Goal: Task Accomplishment & Management: Manage account settings

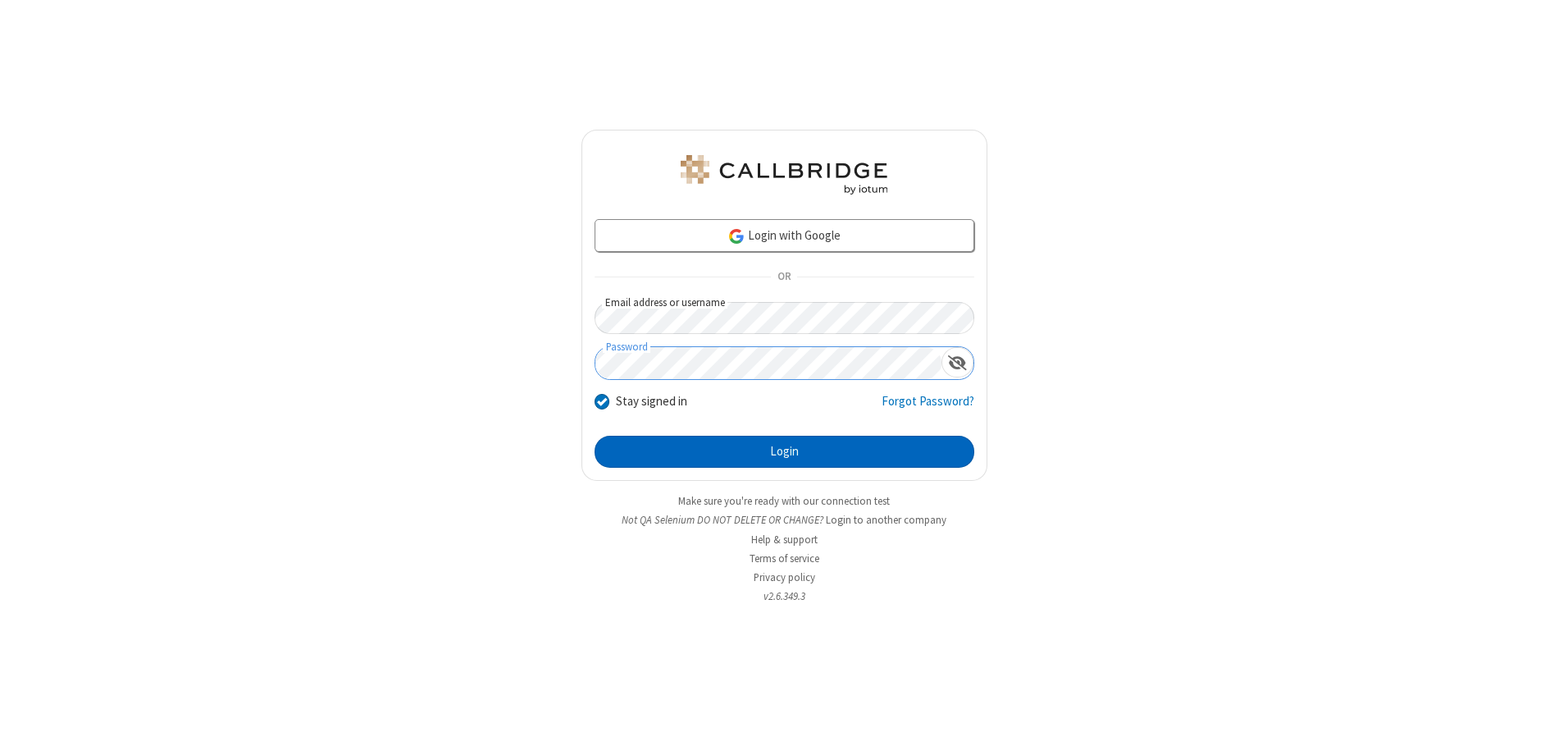
click at [784, 451] on button "Login" at bounding box center [784, 452] width 380 height 33
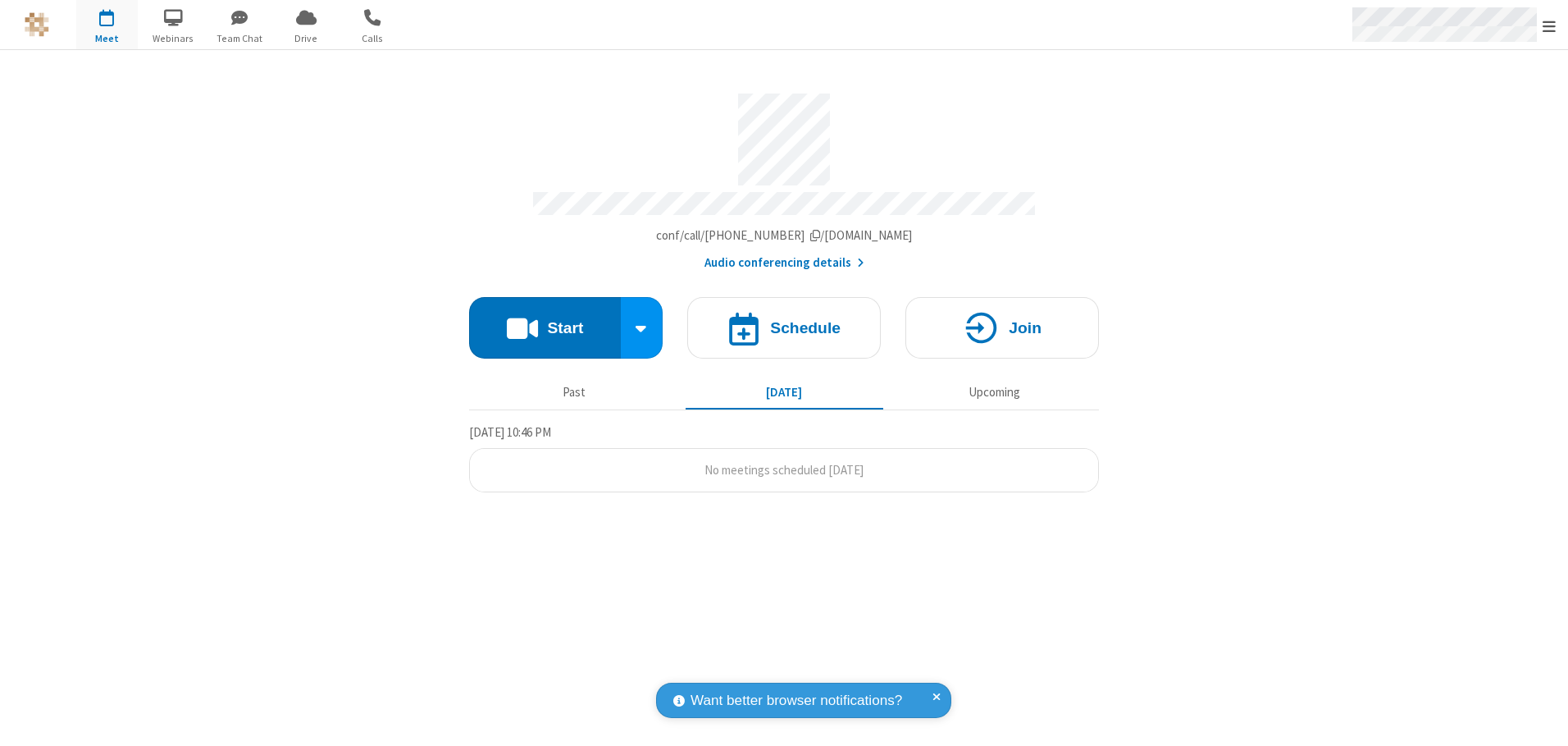
click at [1549, 26] on span "Open menu" at bounding box center [1548, 26] width 13 height 16
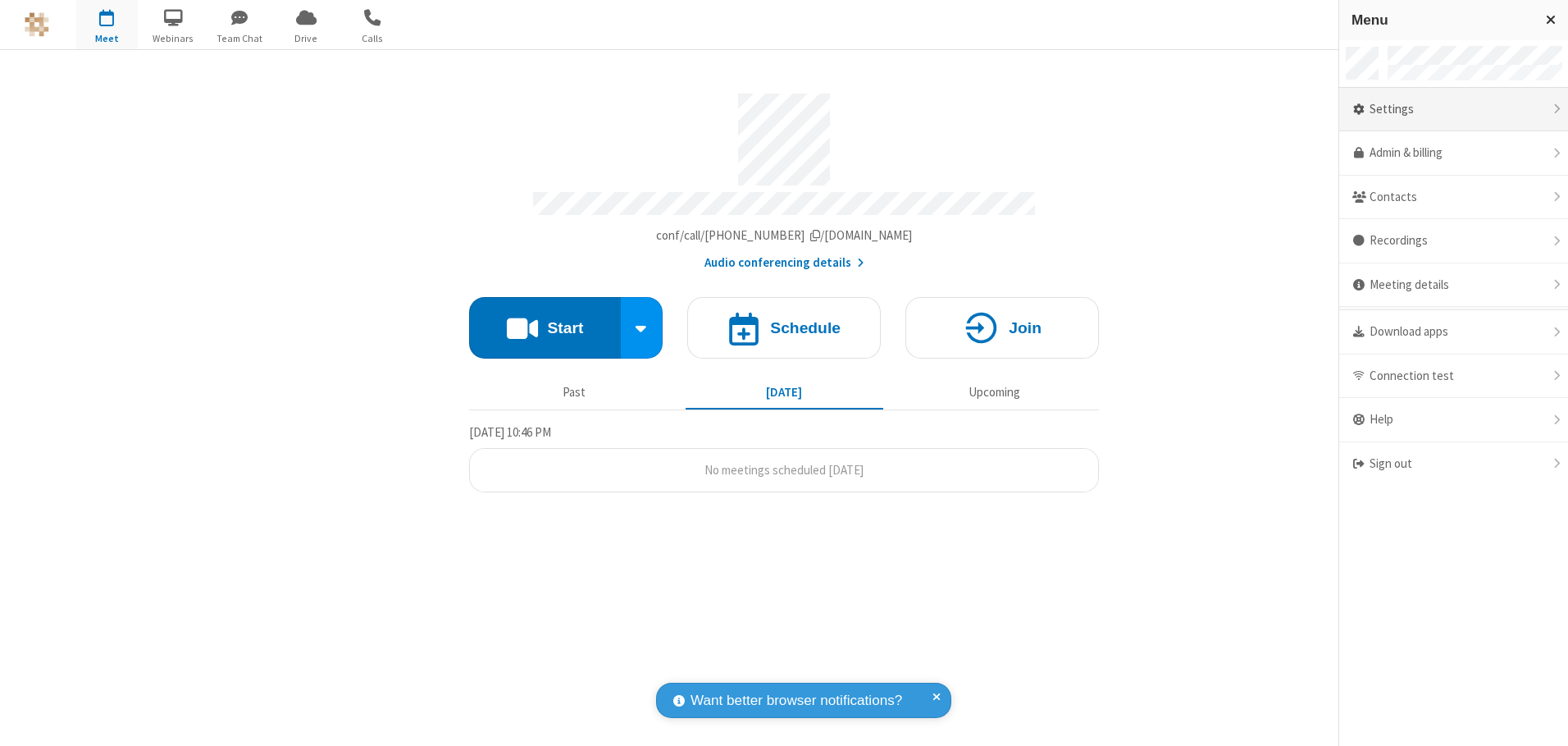
click at [1453, 109] on div "Settings" at bounding box center [1453, 110] width 229 height 44
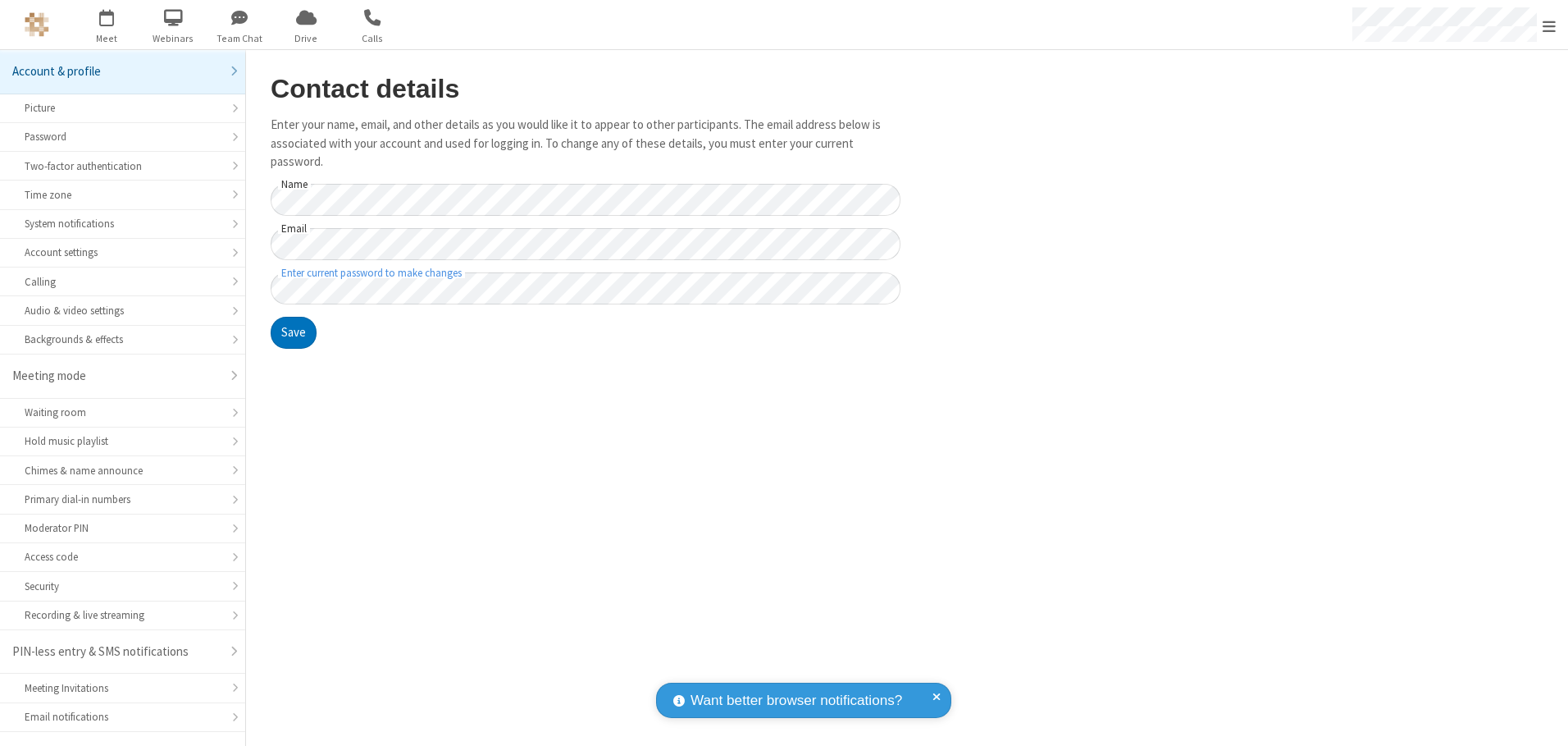
scroll to position [29, 0]
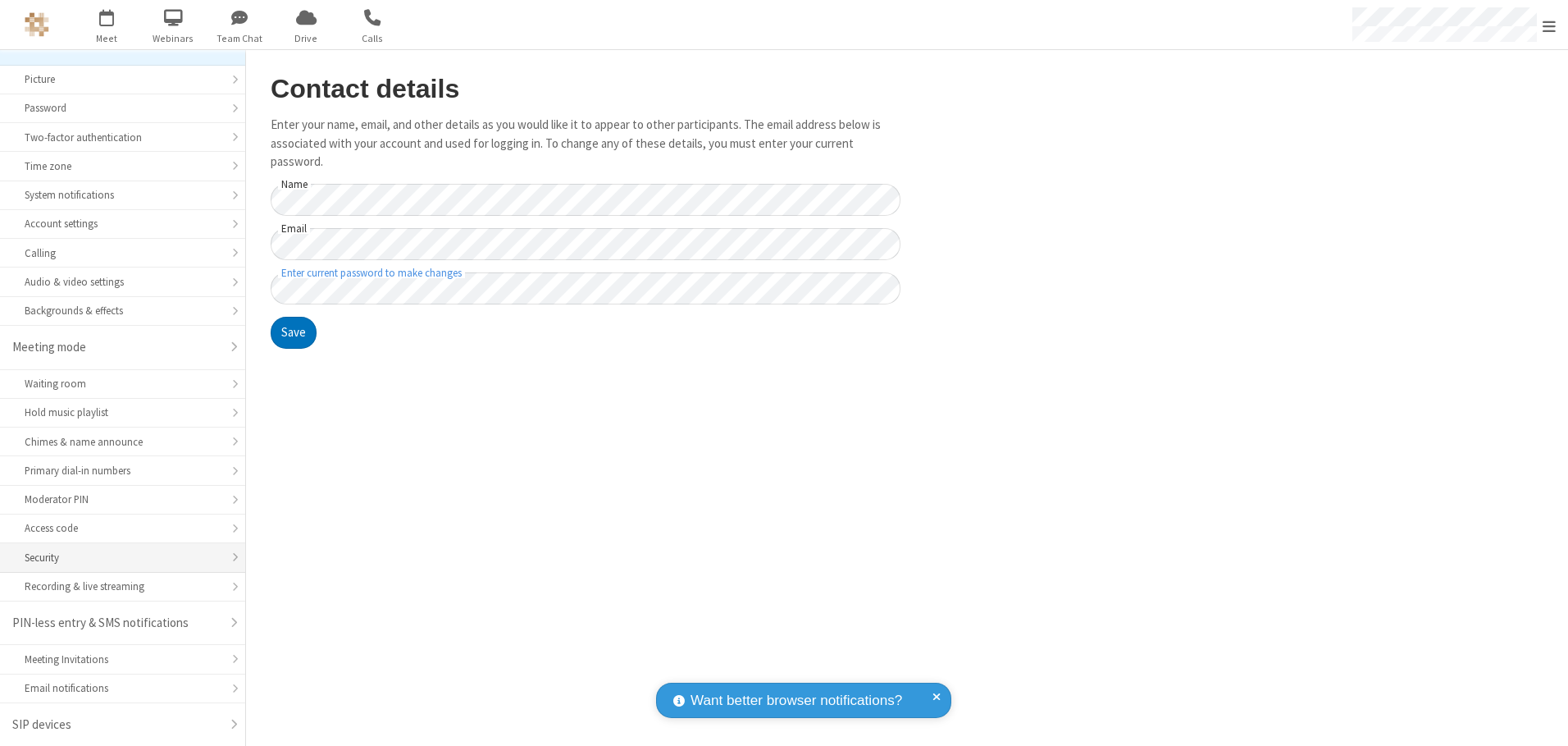
click at [117, 558] on div "Security" at bounding box center [123, 558] width 196 height 16
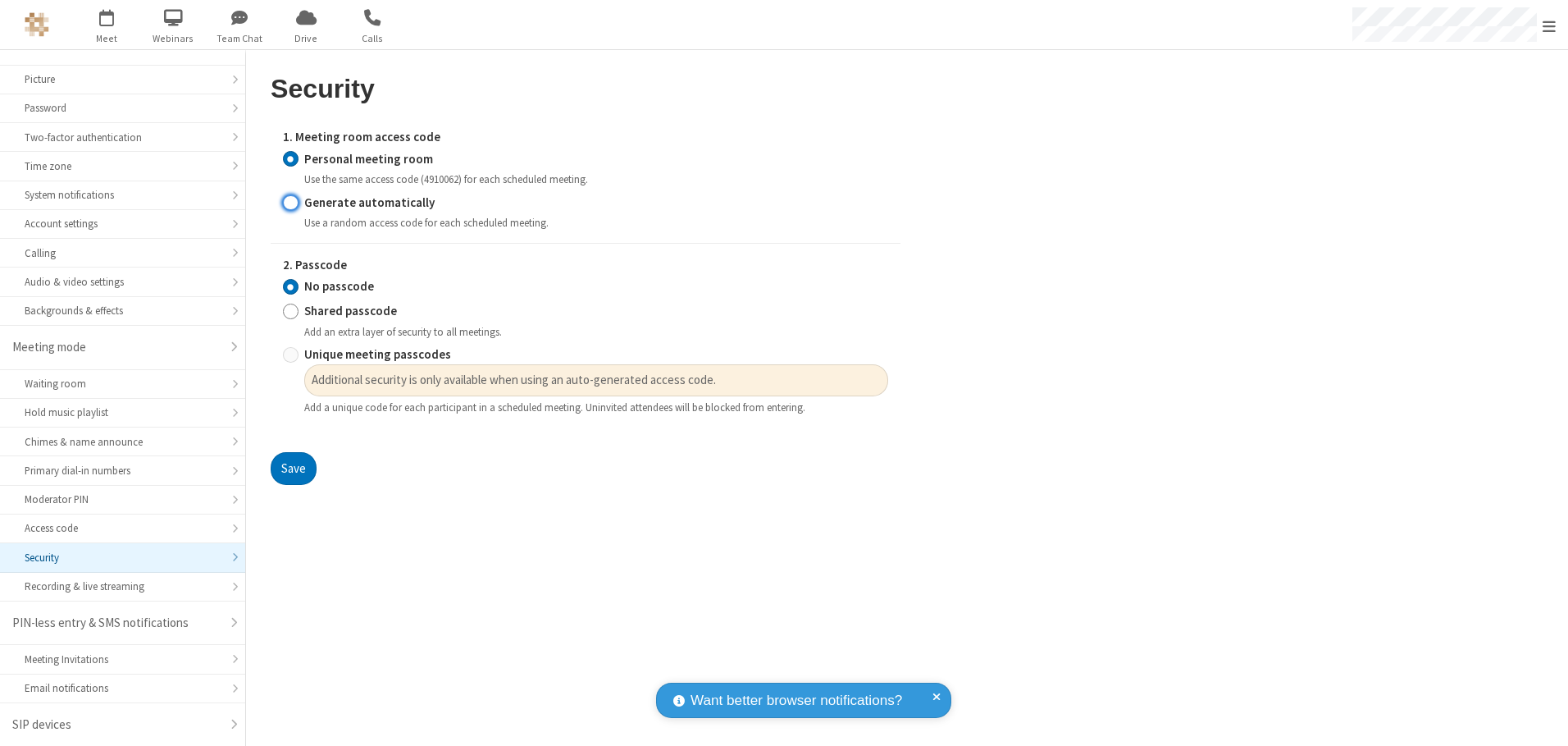
click at [290, 201] on input "Generate automatically" at bounding box center [291, 201] width 16 height 17
radio input "true"
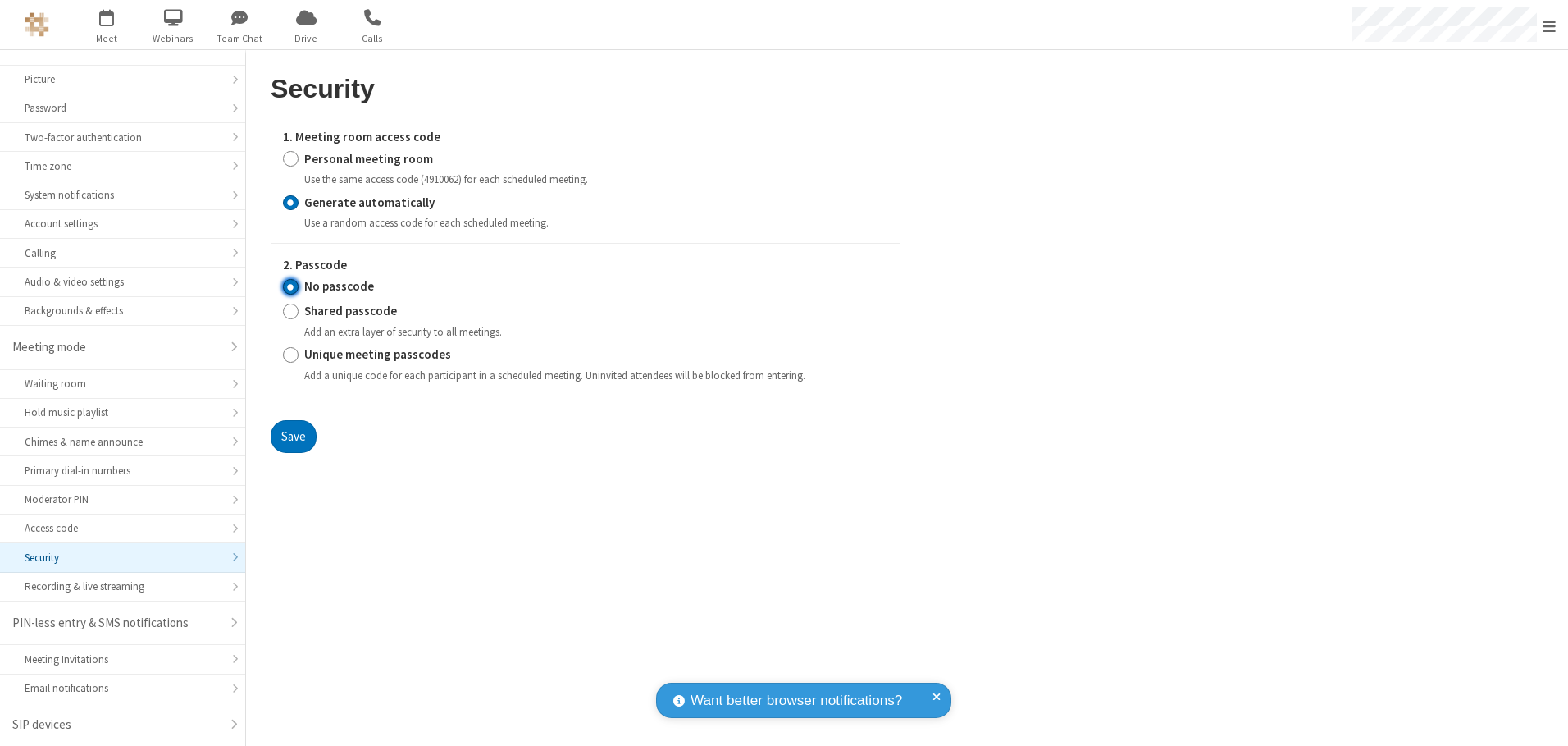
click at [290, 286] on input "No passcode" at bounding box center [291, 286] width 16 height 17
click at [293, 436] on button "Save" at bounding box center [293, 436] width 46 height 33
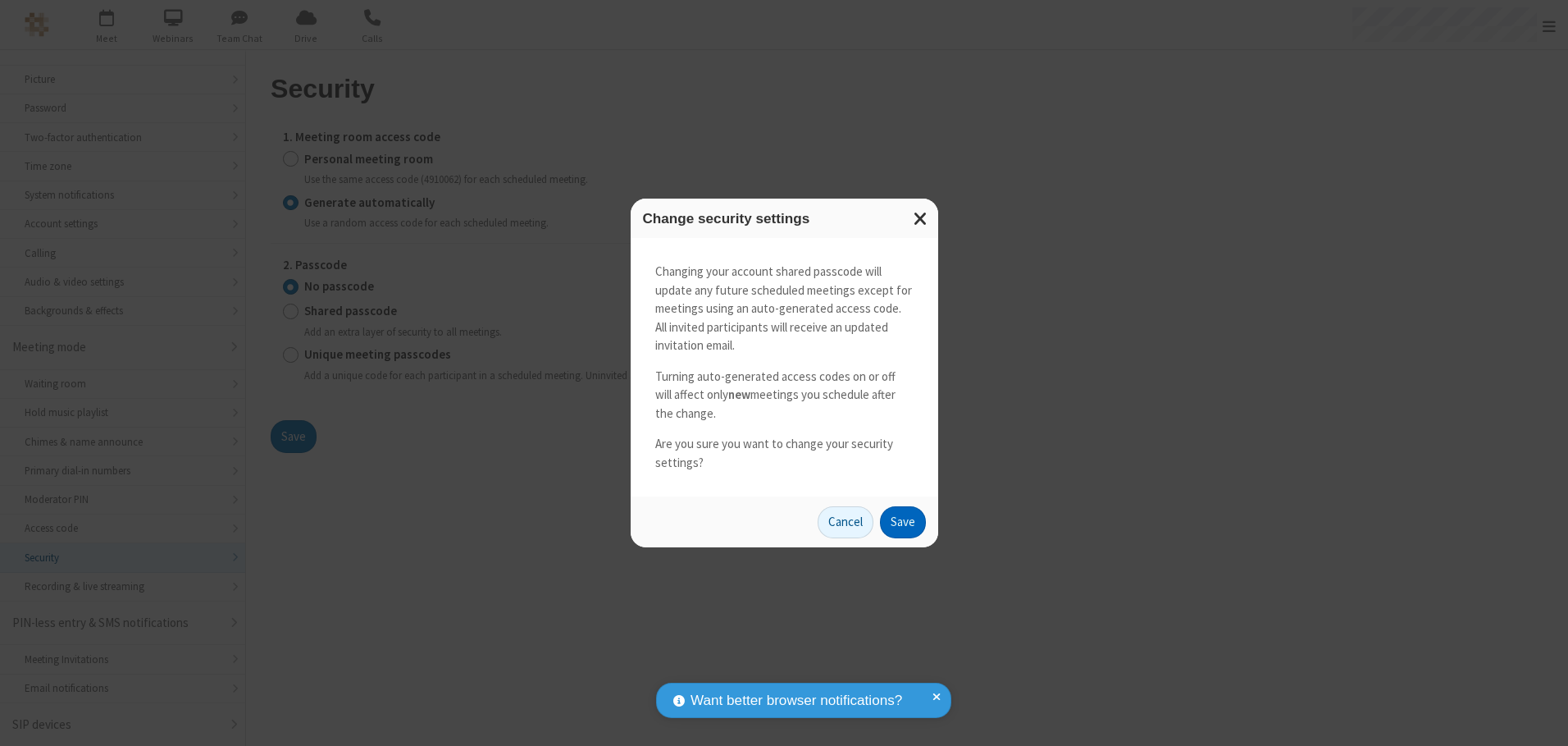
click at [902, 522] on button "Save" at bounding box center [903, 523] width 46 height 33
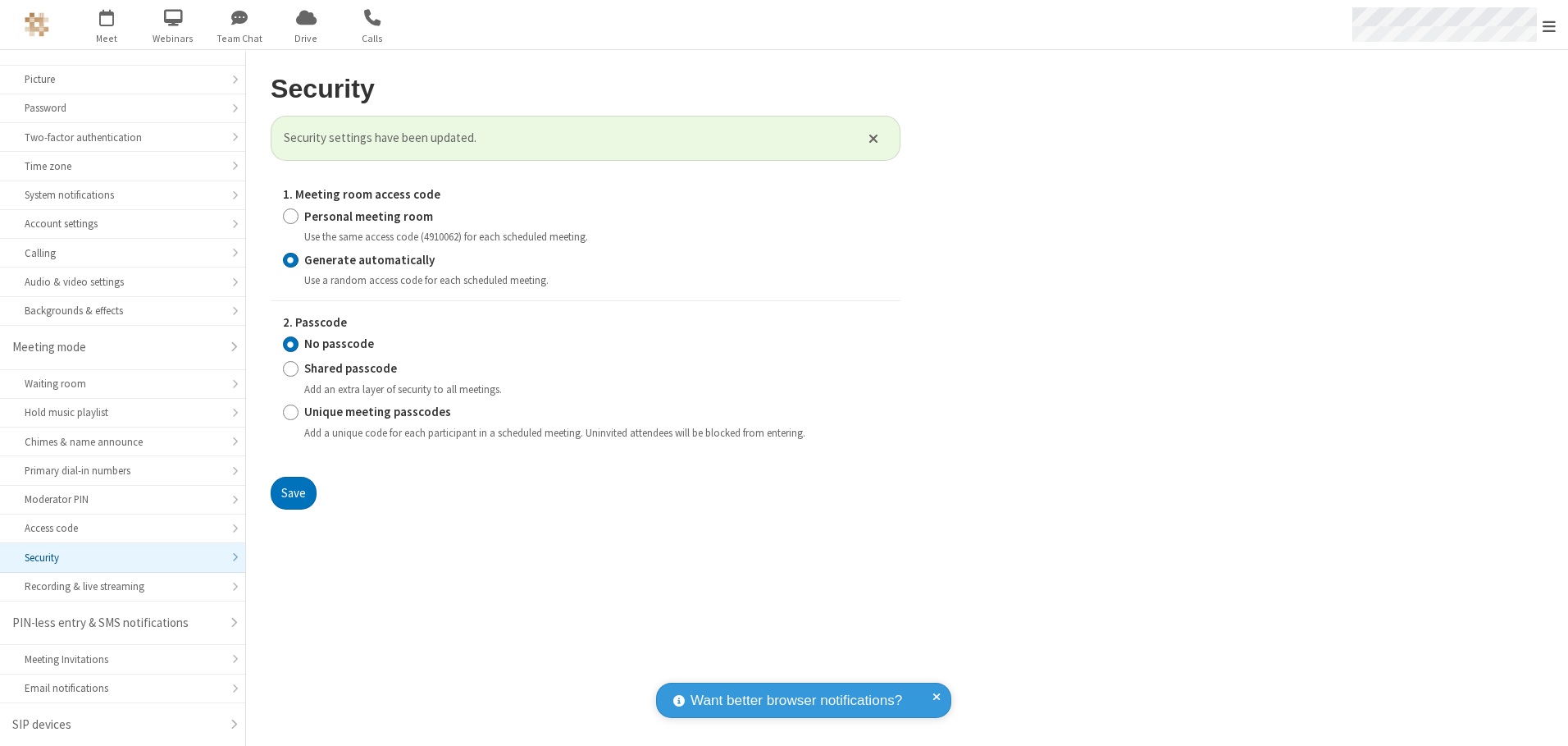
click at [1549, 26] on span "Open menu" at bounding box center [1548, 26] width 13 height 16
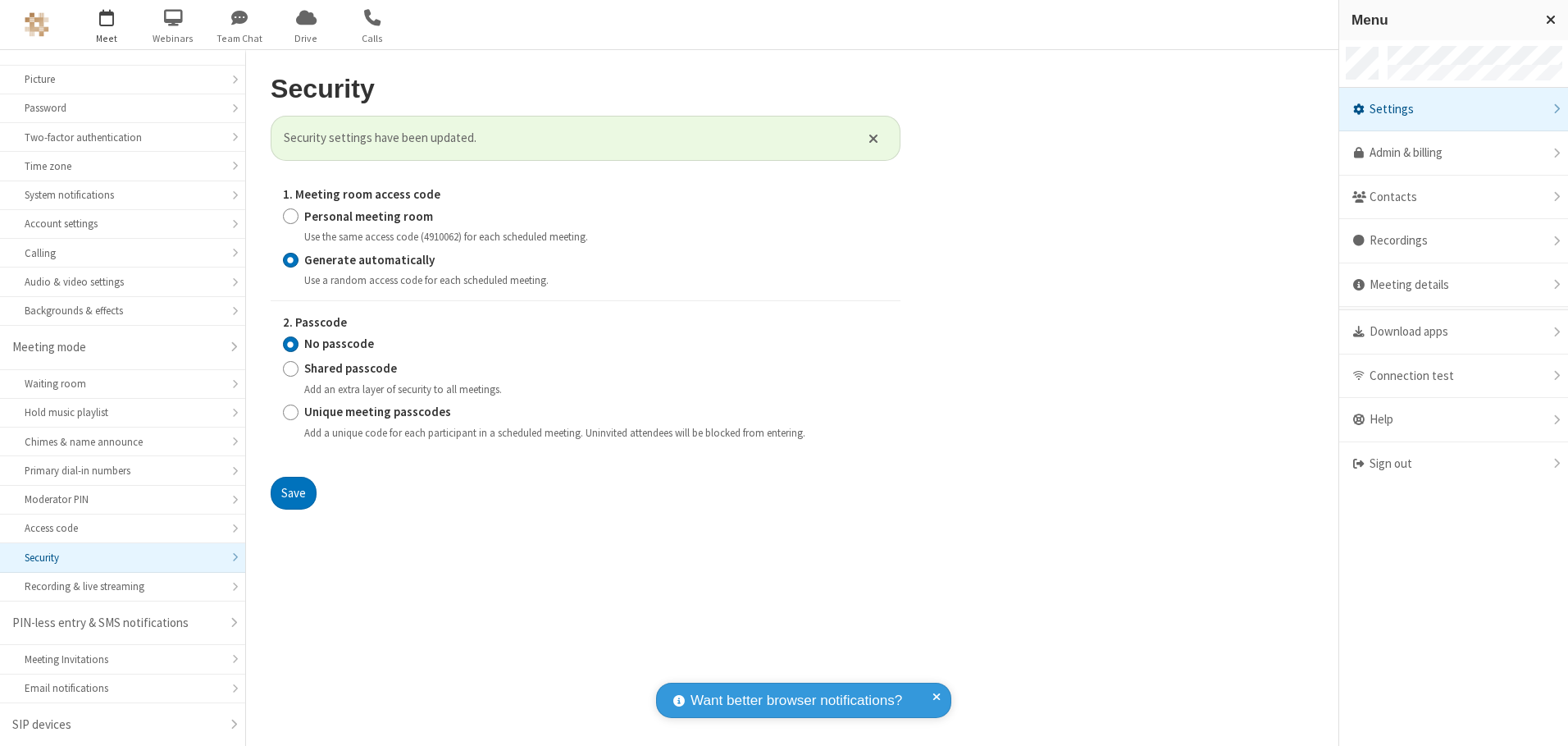
click at [107, 25] on span "button" at bounding box center [108, 17] width 62 height 28
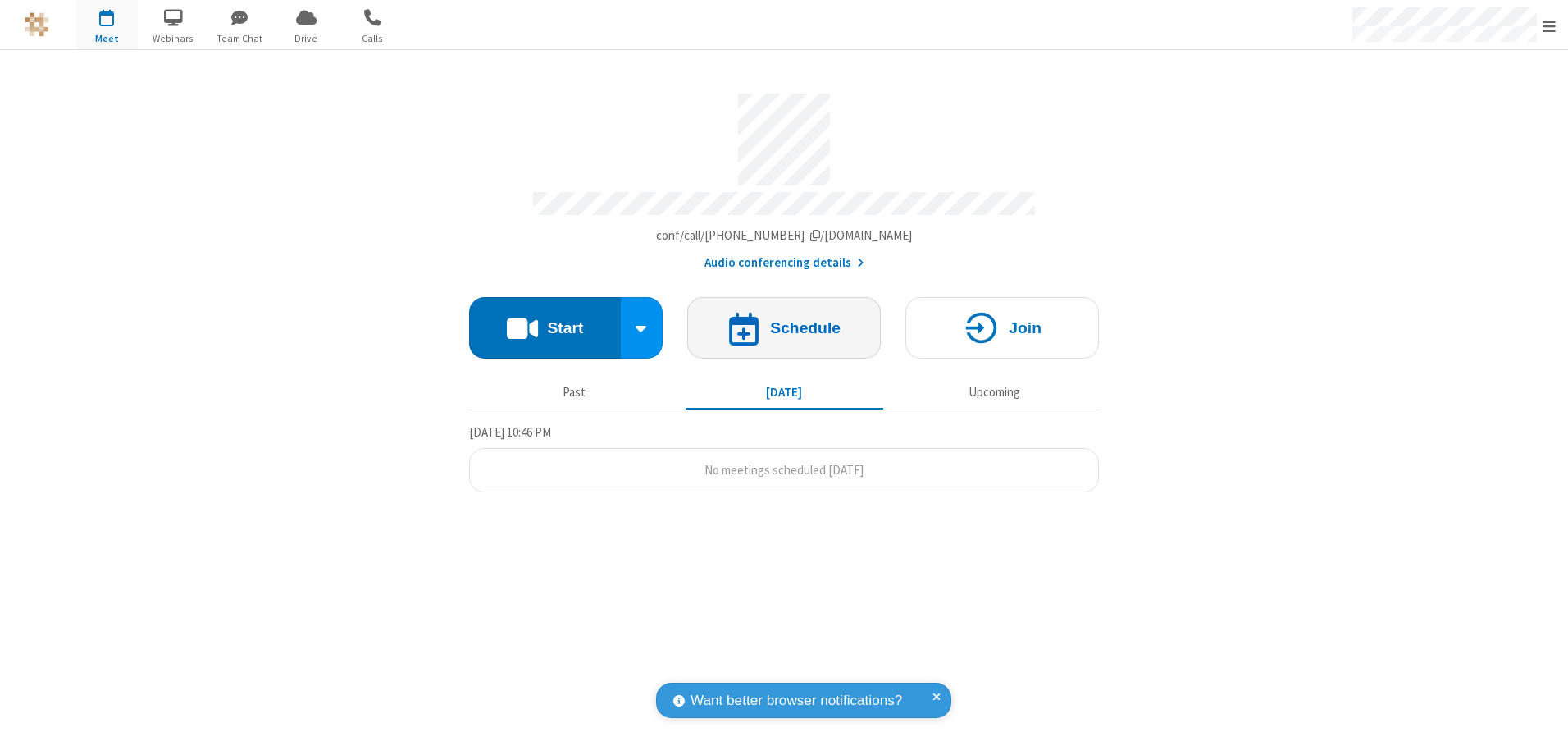
click at [784, 321] on h4 "Schedule" at bounding box center [804, 328] width 71 height 16
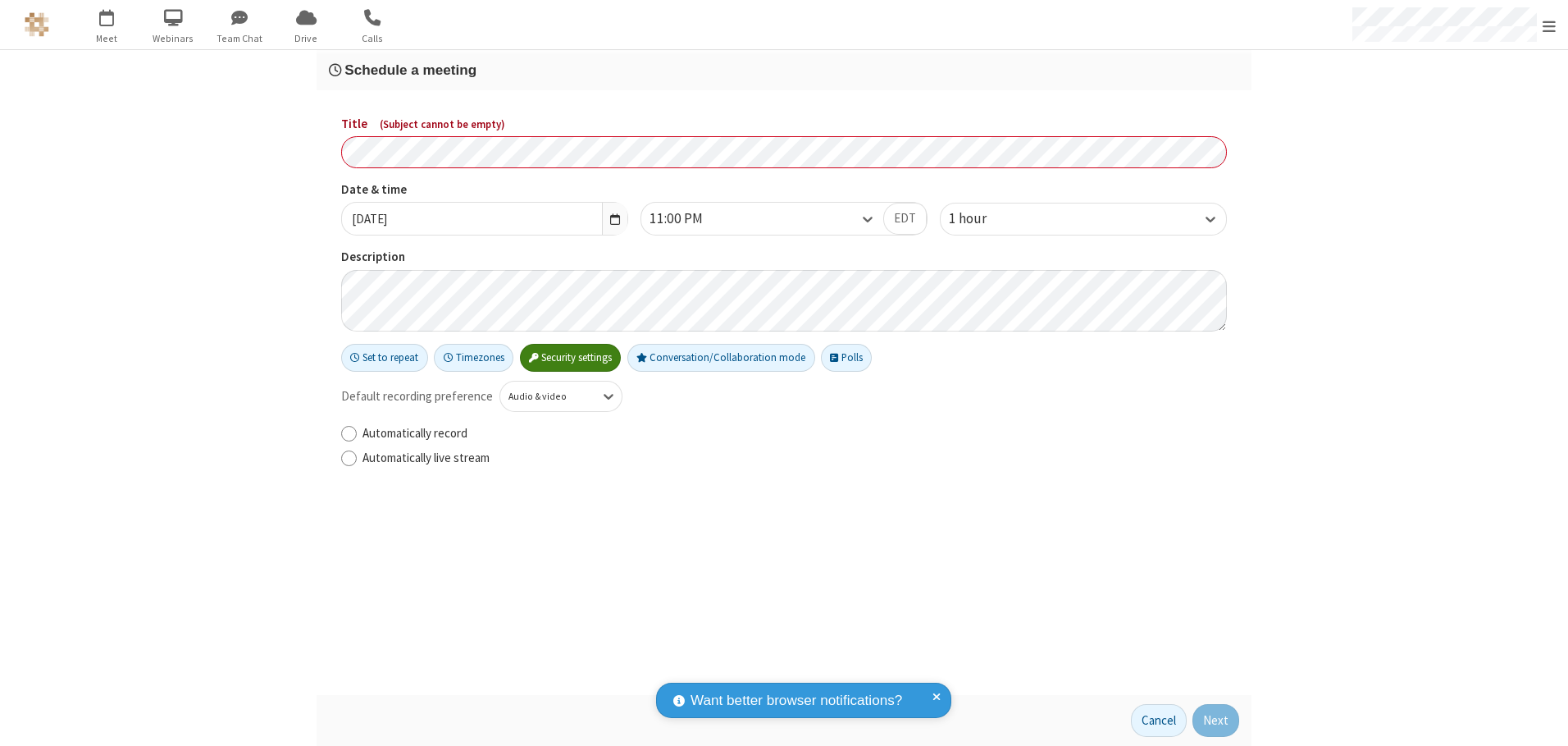
click at [784, 70] on h3 "Schedule a meeting" at bounding box center [784, 71] width 910 height 16
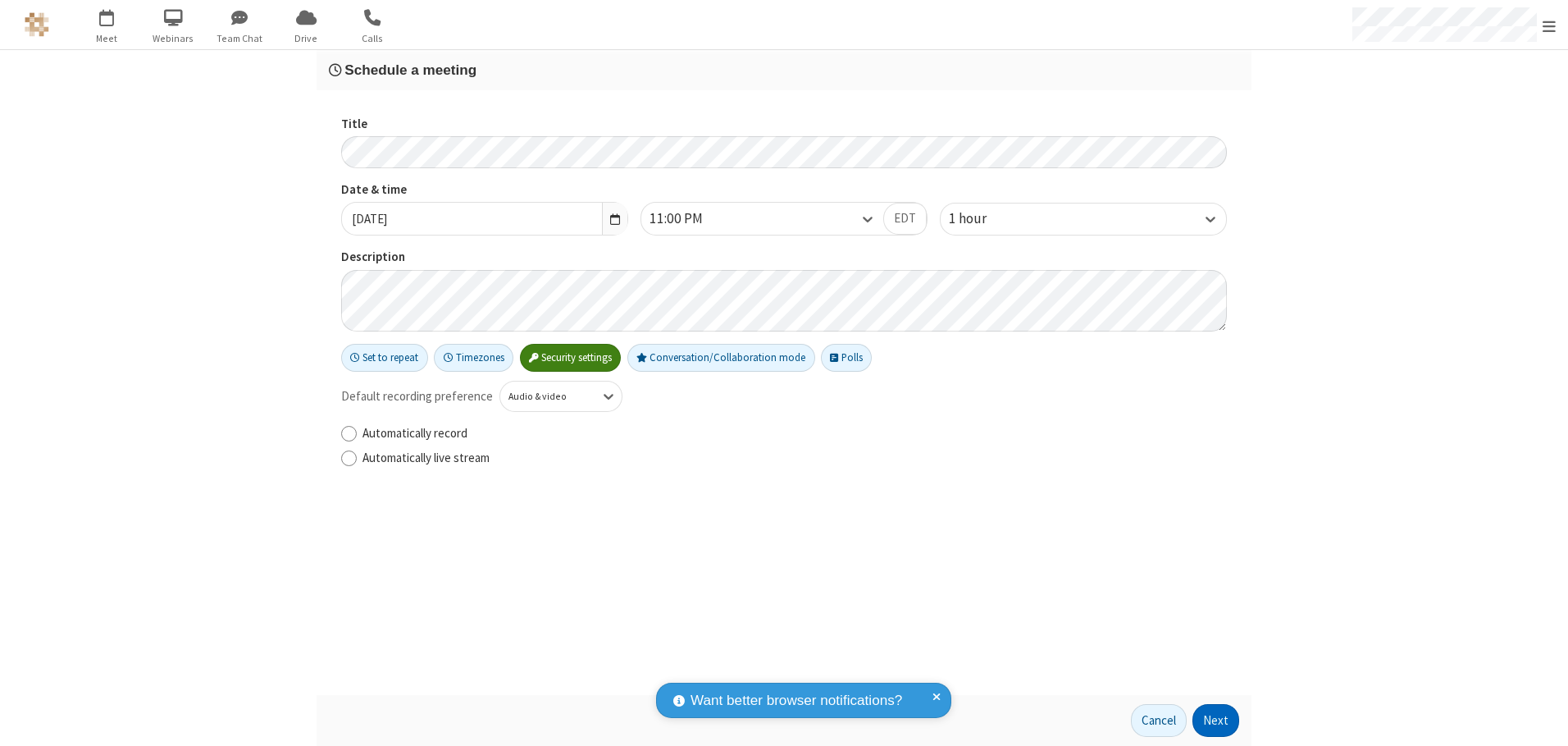
click at [1216, 720] on button "Next" at bounding box center [1215, 720] width 47 height 33
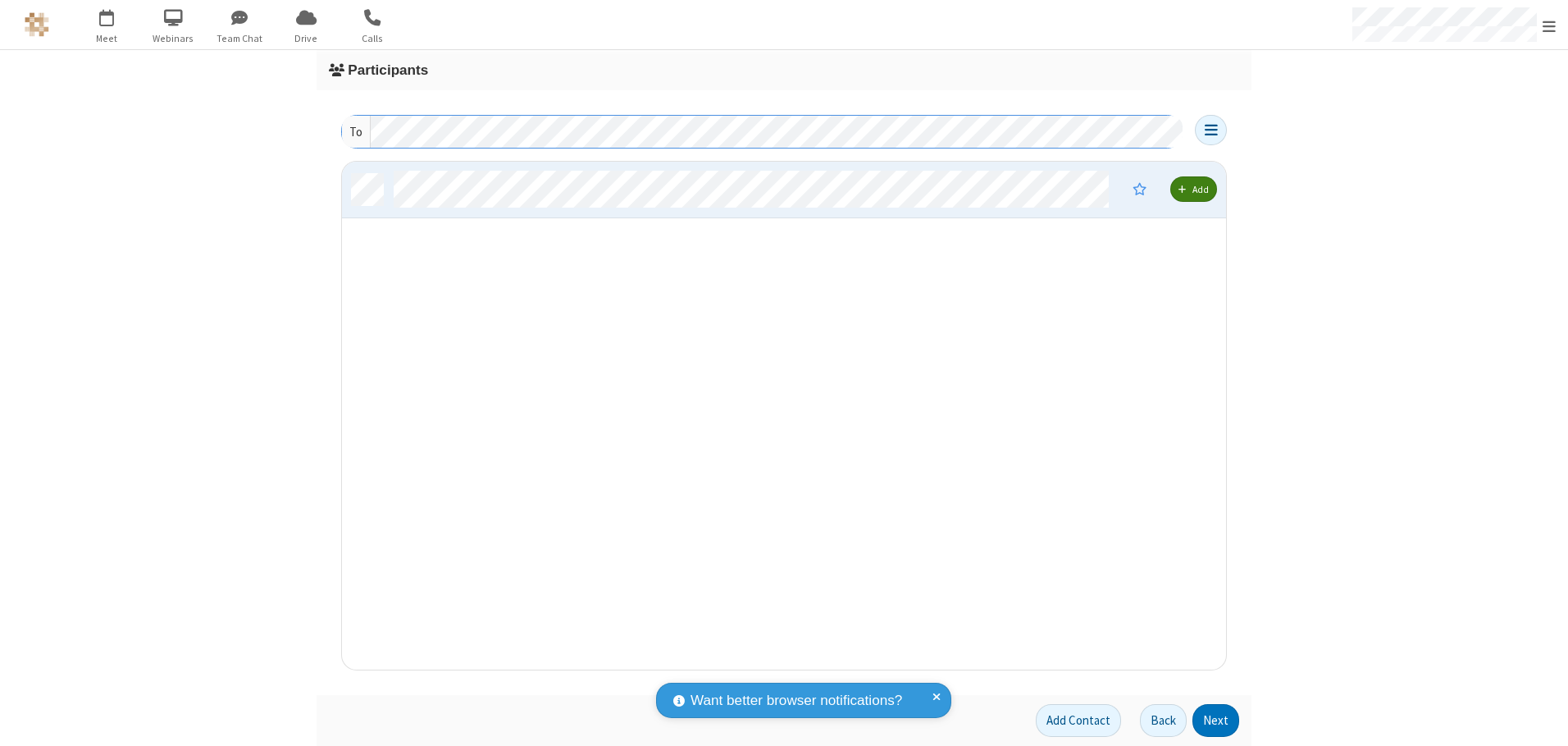
scroll to position [496, 871]
click at [1216, 720] on button "Next" at bounding box center [1215, 720] width 47 height 33
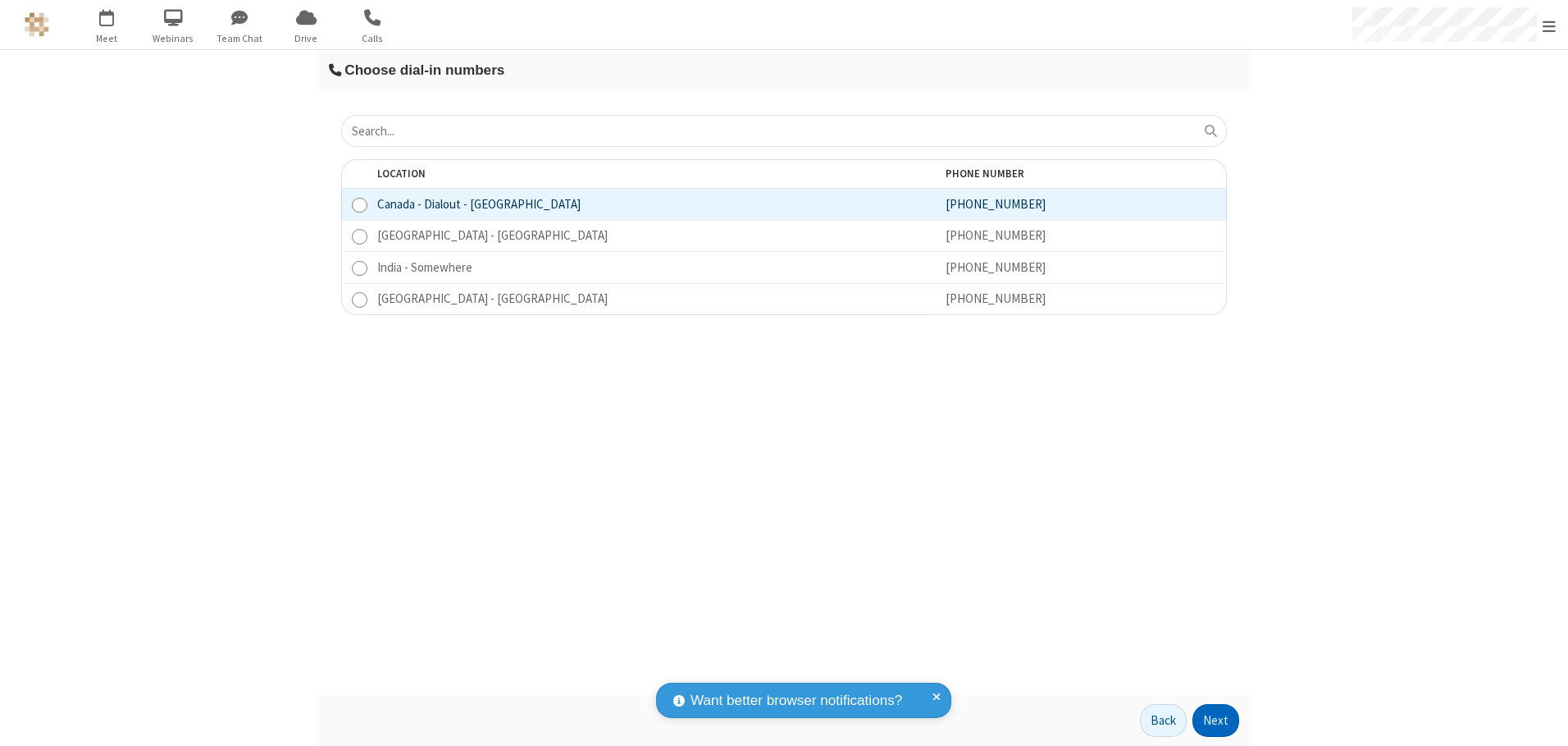
click at [1216, 720] on button "Next" at bounding box center [1215, 720] width 47 height 33
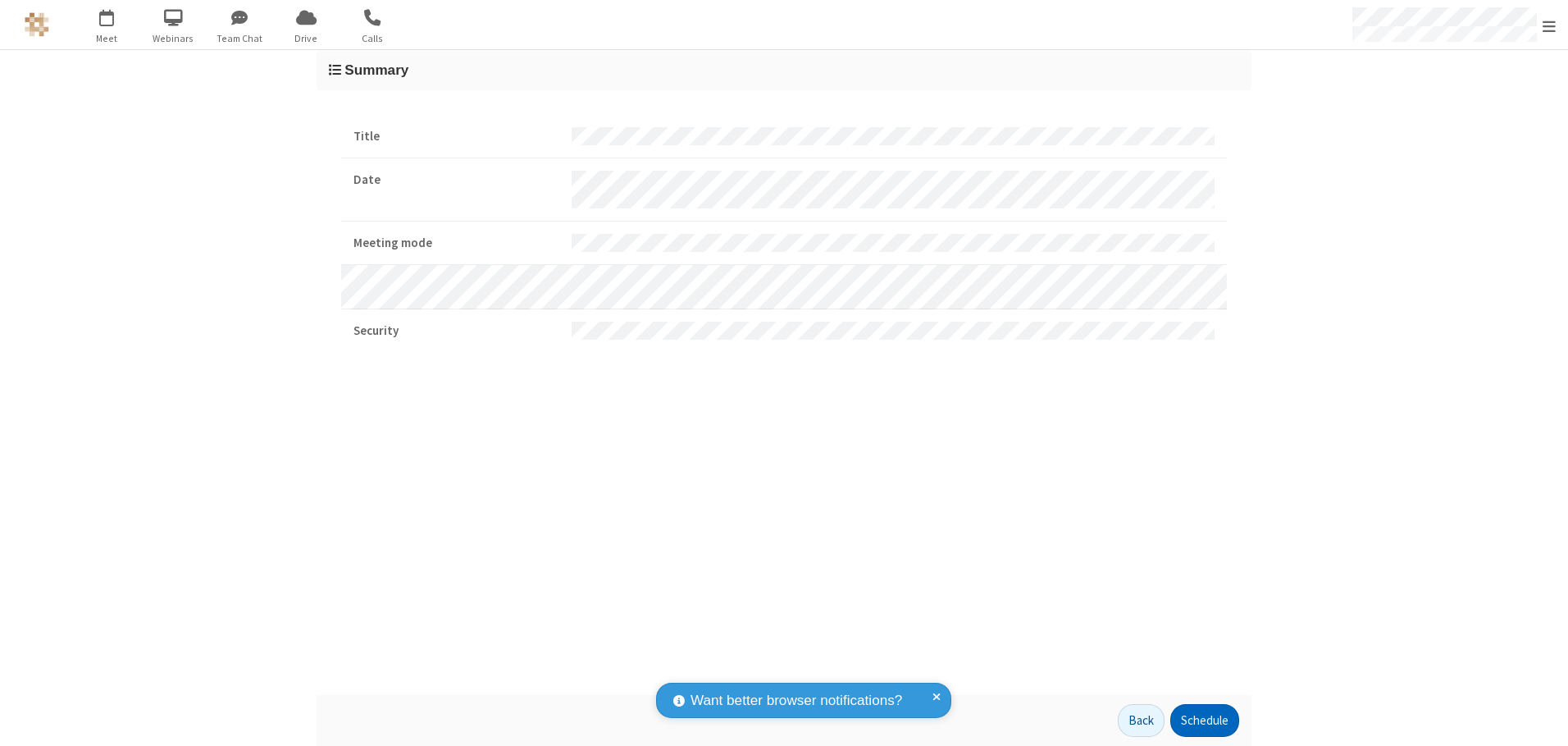
click at [1204, 720] on button "Schedule" at bounding box center [1204, 720] width 69 height 33
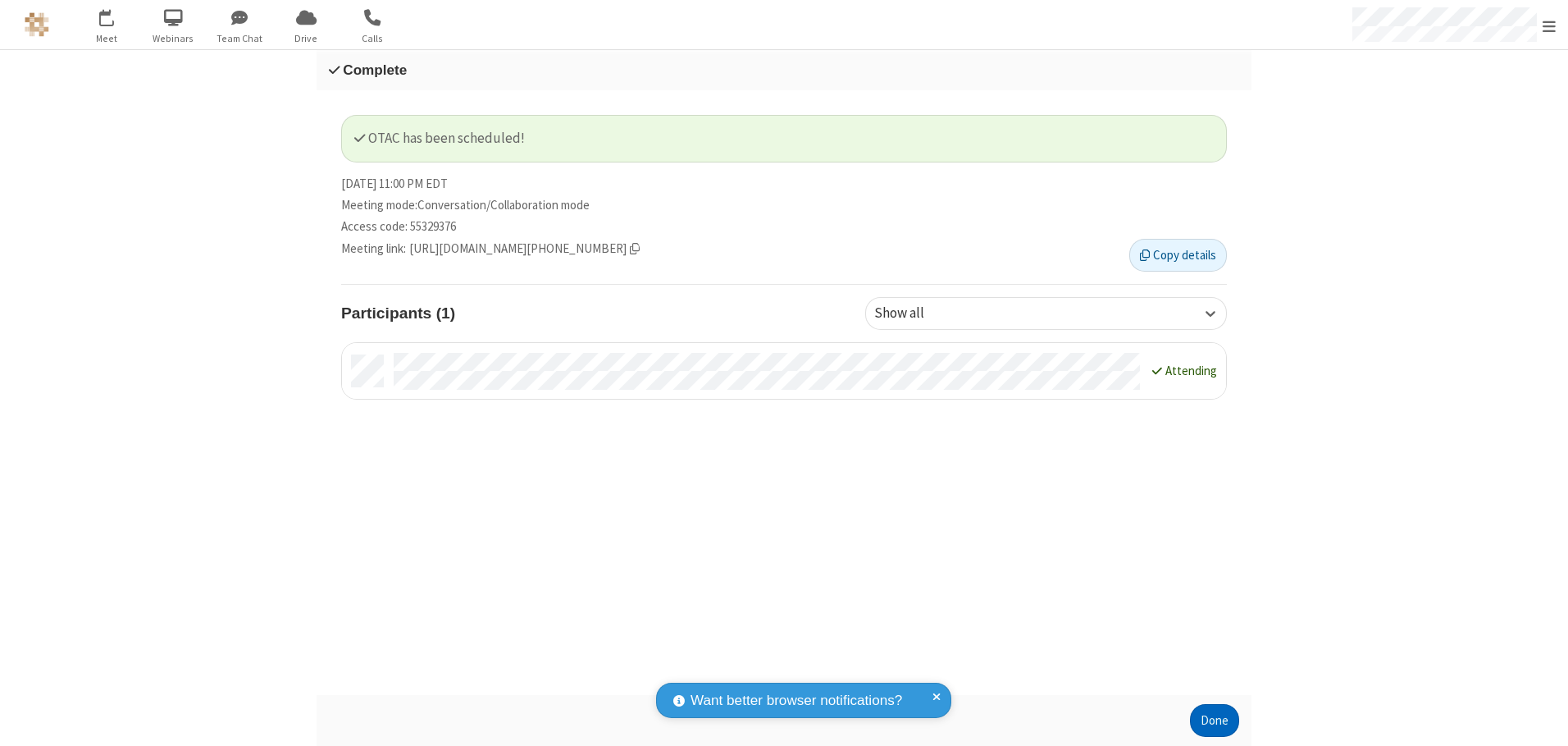
click at [1214, 720] on button "Done" at bounding box center [1214, 720] width 49 height 33
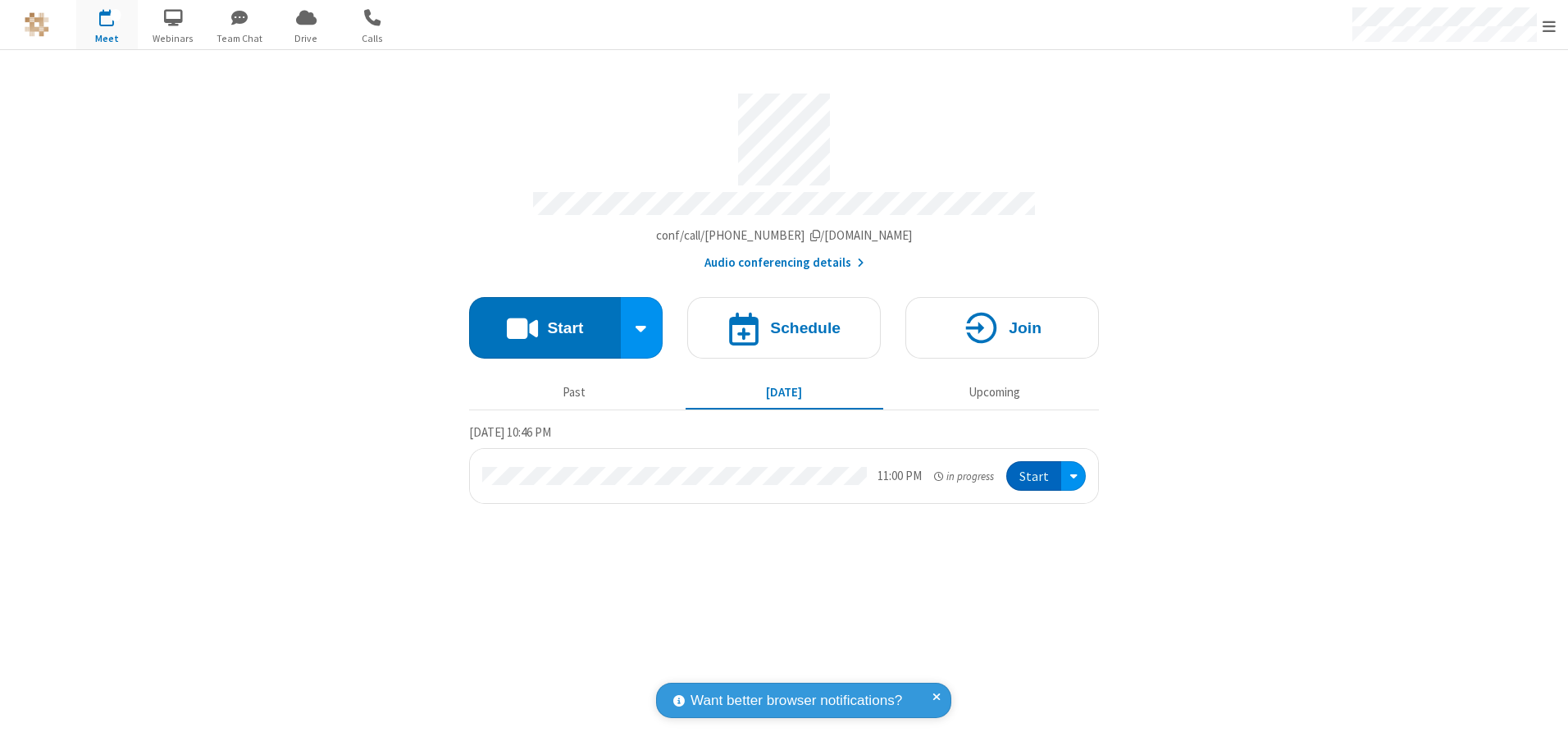
click at [1035, 470] on button "Start" at bounding box center [1033, 476] width 55 height 30
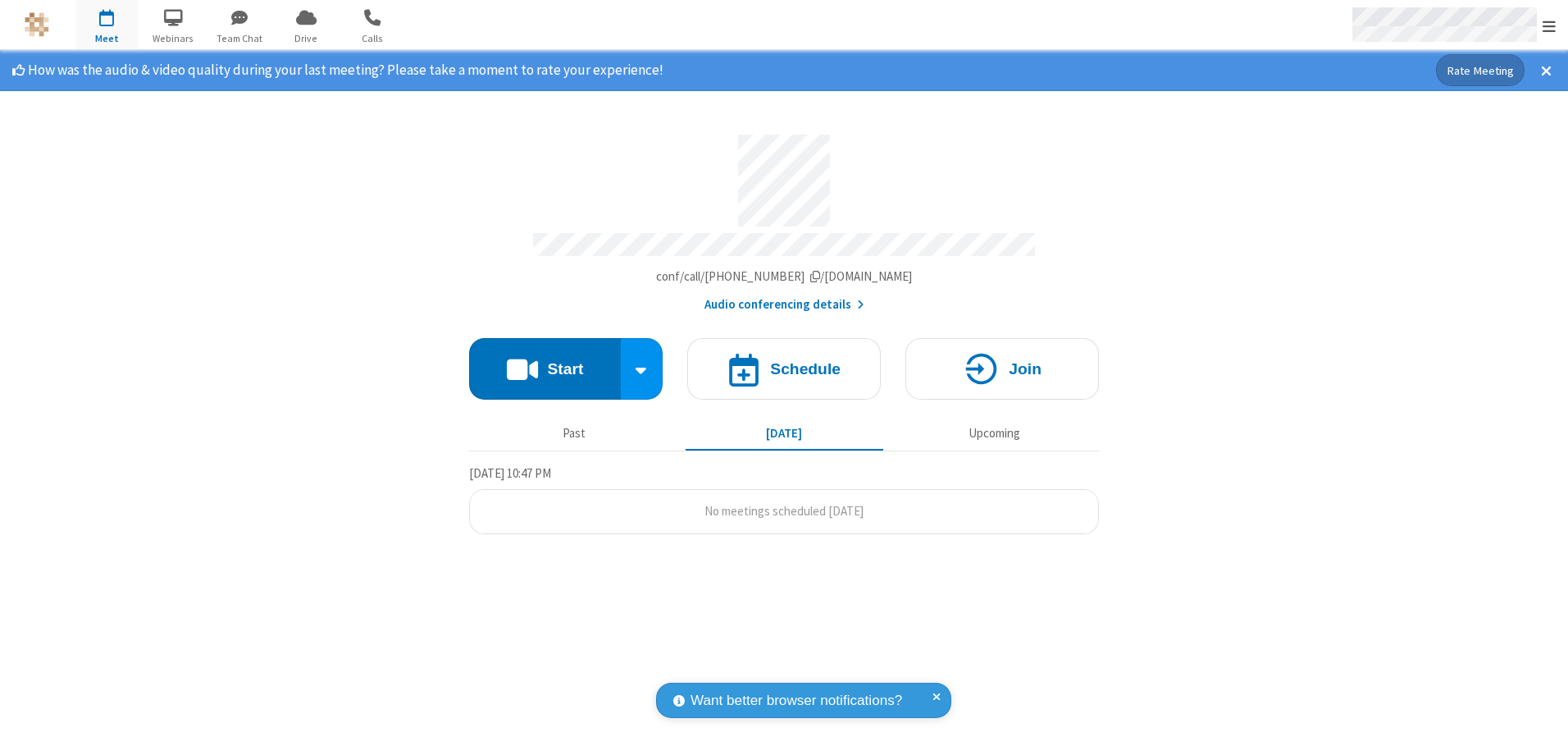
click at [1549, 26] on span "Open menu" at bounding box center [1548, 26] width 13 height 16
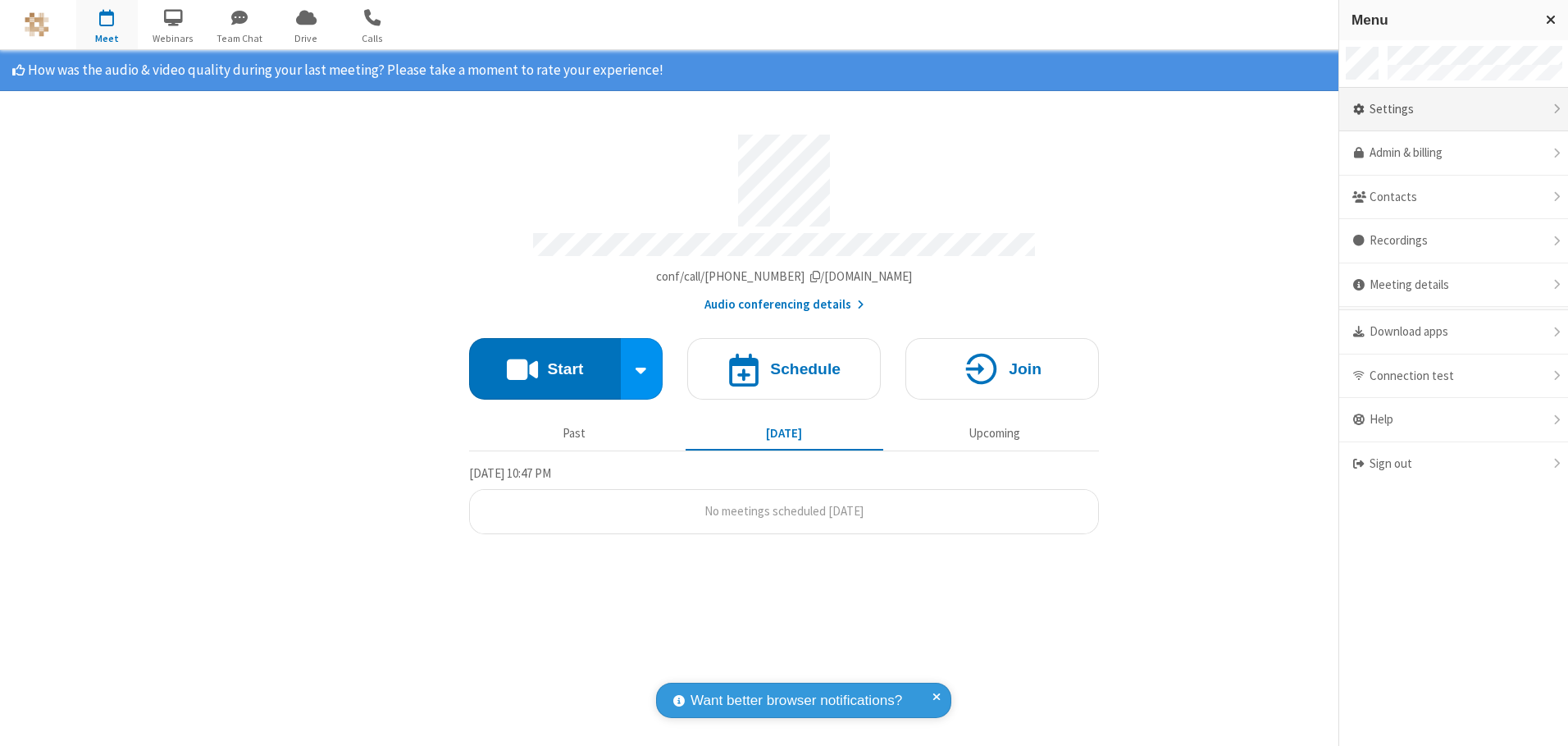
click at [1453, 109] on div "Settings" at bounding box center [1453, 110] width 229 height 44
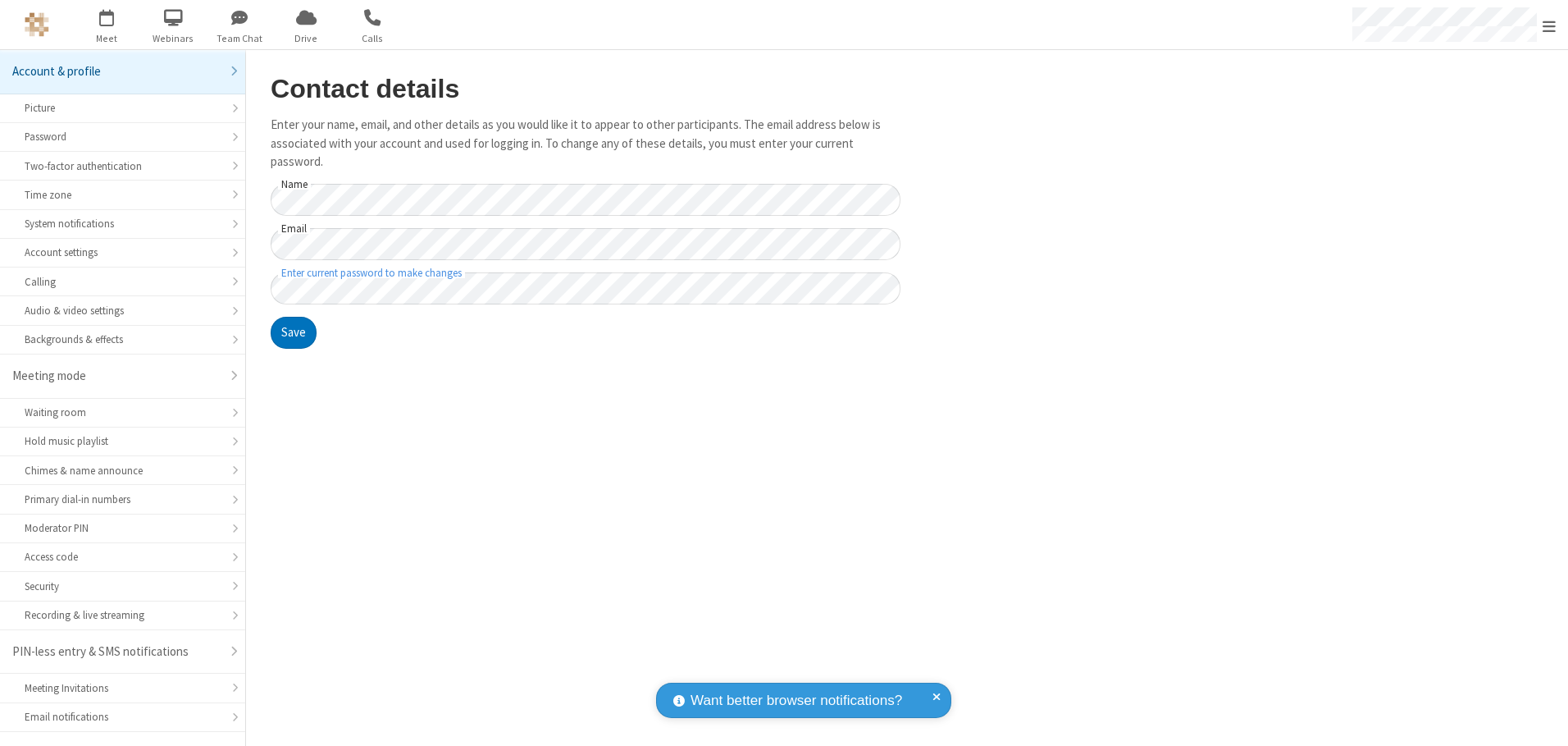
scroll to position [29, 0]
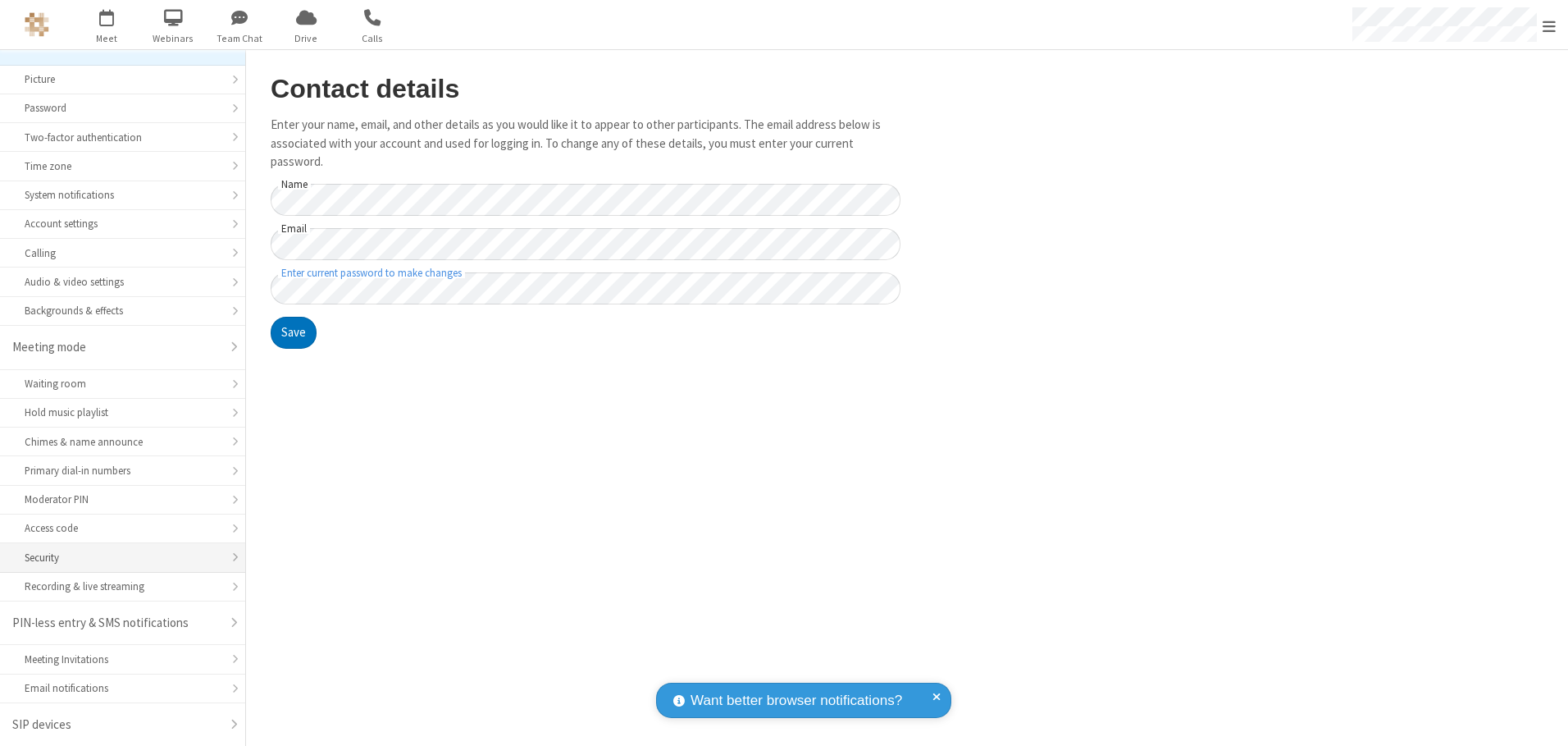
click at [117, 558] on div "Security" at bounding box center [123, 558] width 196 height 16
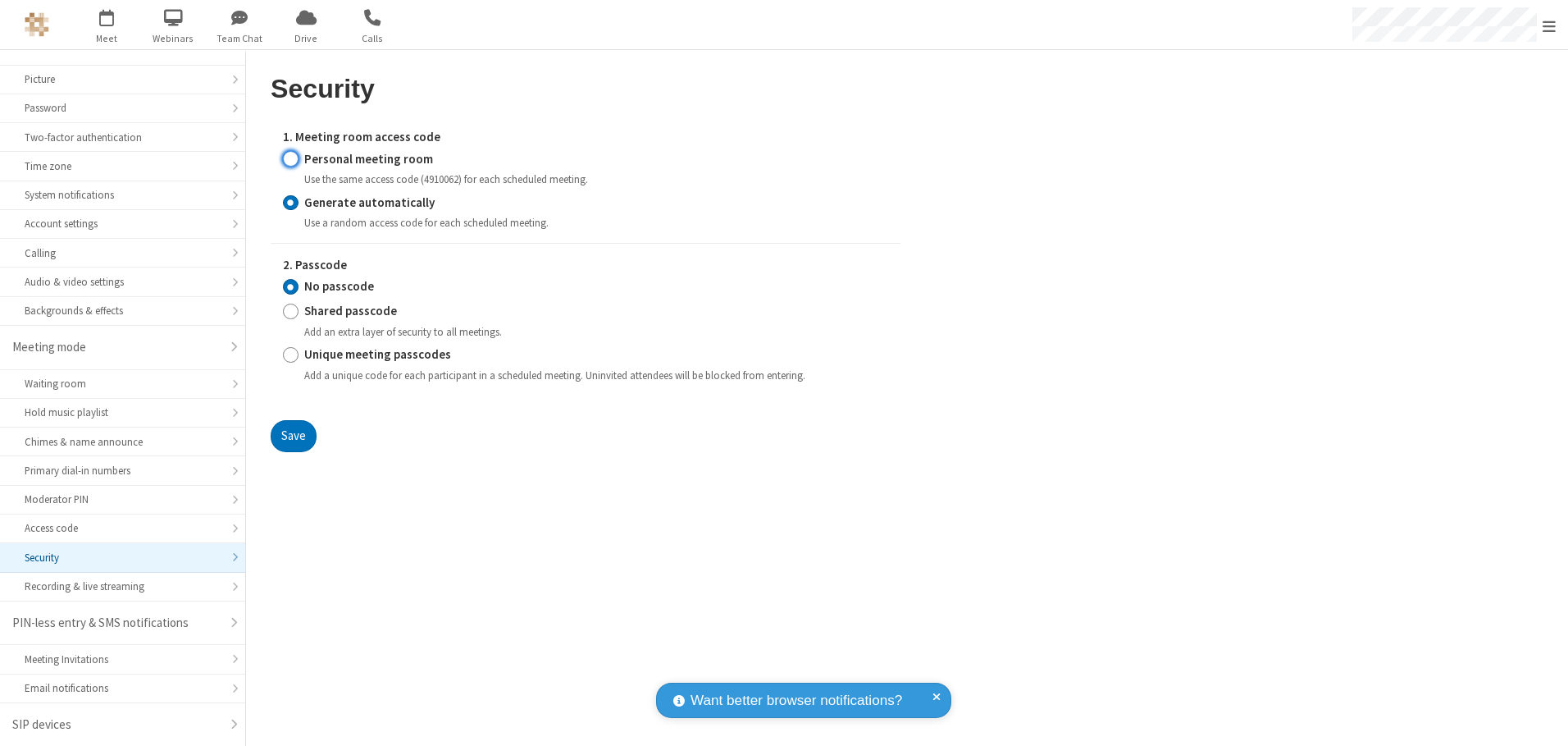
click at [290, 159] on input "Personal meeting room" at bounding box center [291, 159] width 16 height 17
radio input "true"
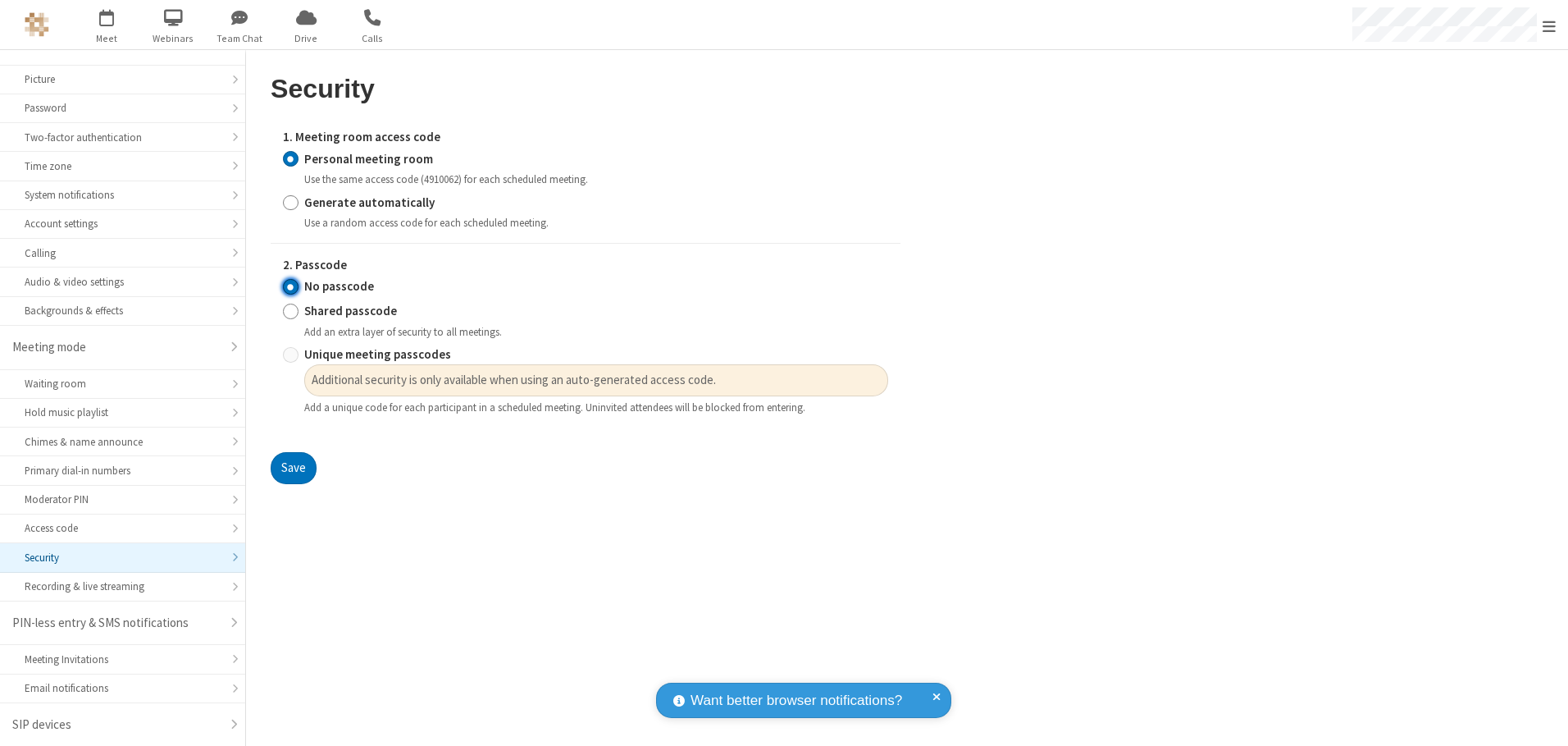
click at [290, 286] on input "No passcode" at bounding box center [291, 286] width 16 height 17
click at [293, 469] on button "Save" at bounding box center [293, 468] width 46 height 33
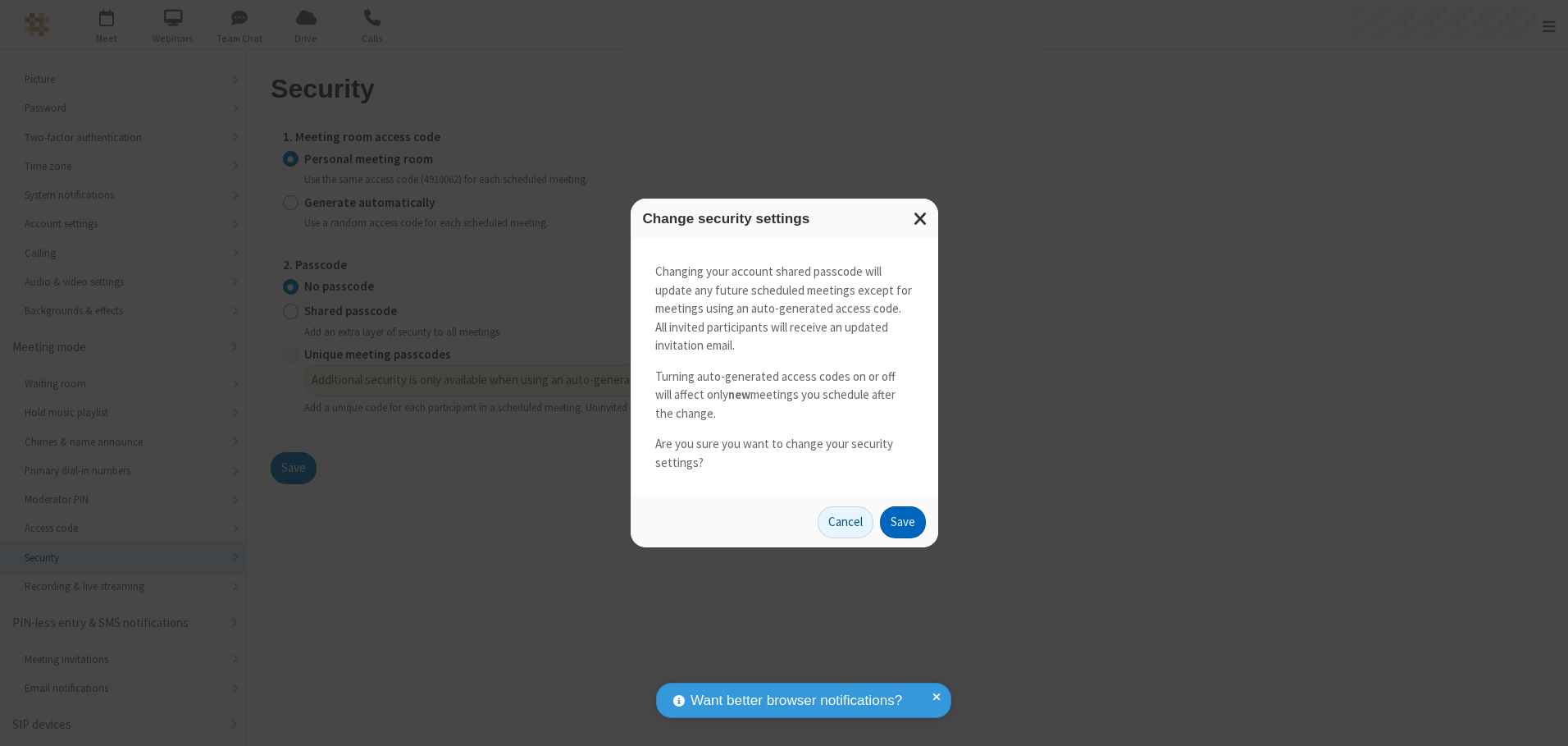
click at [902, 522] on button "Save" at bounding box center [903, 523] width 46 height 33
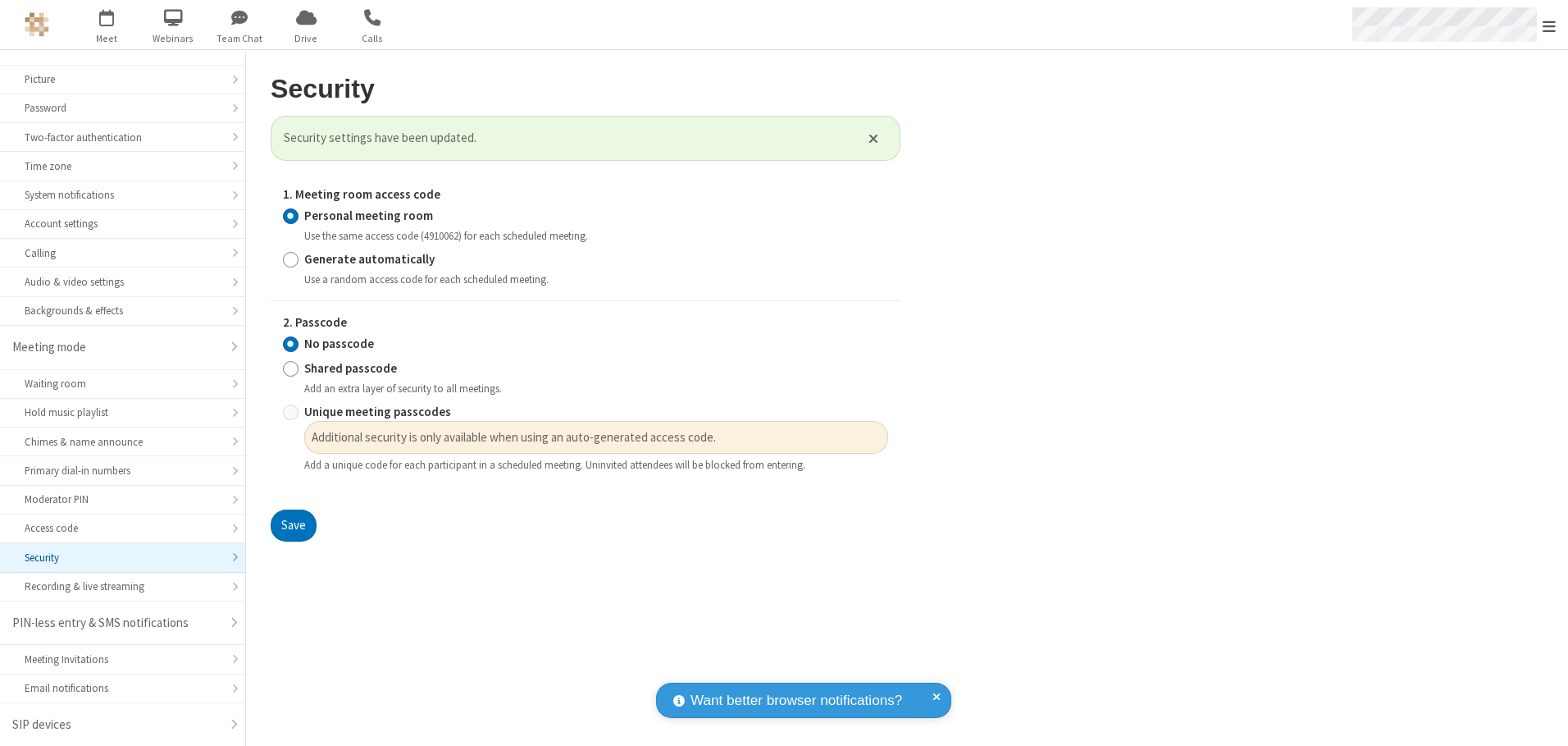
click at [1549, 25] on span "Open menu" at bounding box center [1548, 26] width 13 height 16
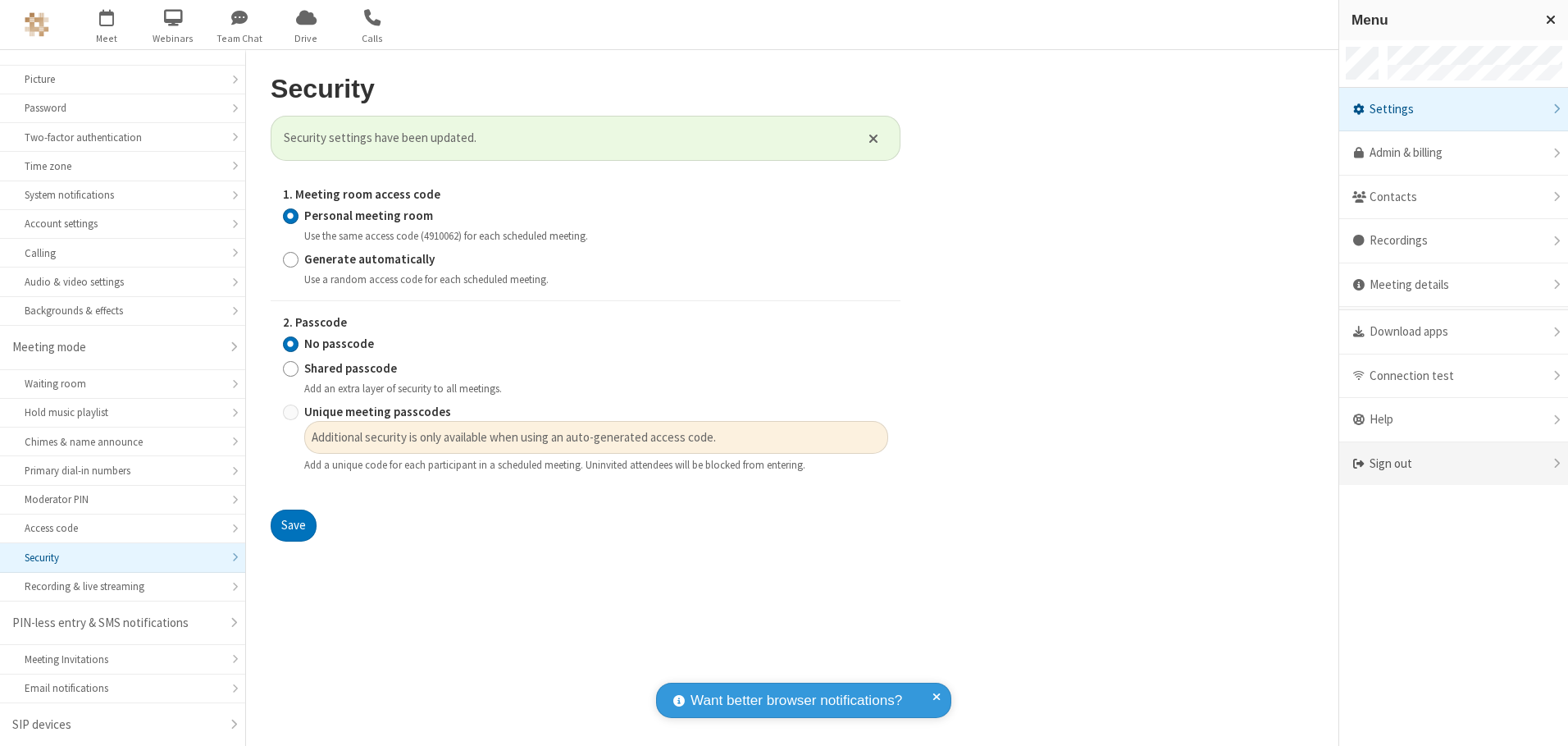
click at [1453, 464] on div "Sign out" at bounding box center [1453, 464] width 229 height 44
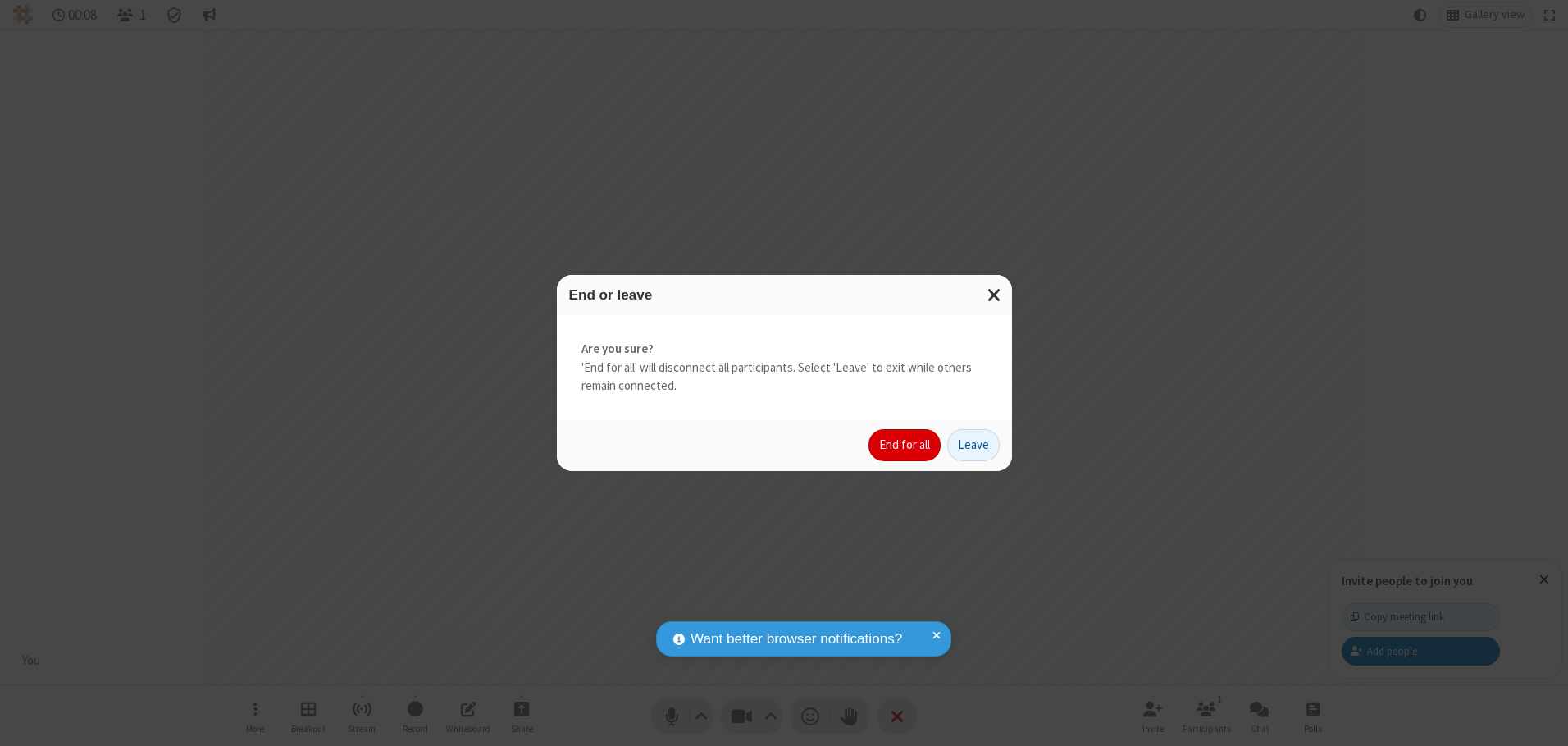
click at [905, 445] on button "End for all" at bounding box center [904, 445] width 72 height 33
